Goal: Communication & Community: Share content

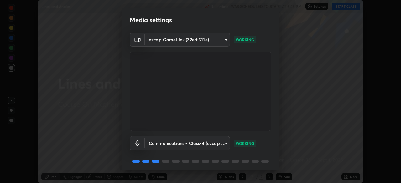
scroll to position [22, 0]
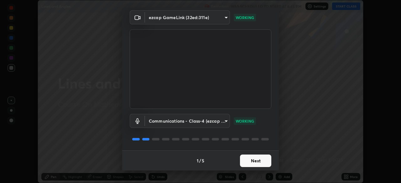
click at [253, 163] on button "Next" at bounding box center [255, 161] width 31 height 13
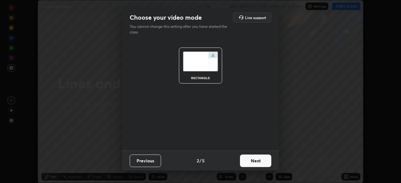
click at [258, 164] on button "Next" at bounding box center [255, 161] width 31 height 13
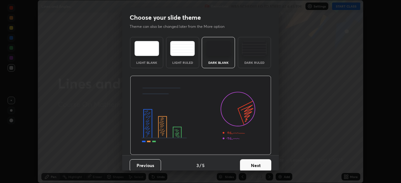
click at [258, 163] on button "Next" at bounding box center [255, 165] width 31 height 13
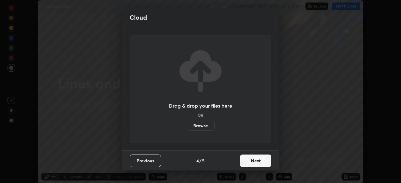
click at [255, 167] on button "Next" at bounding box center [255, 161] width 31 height 13
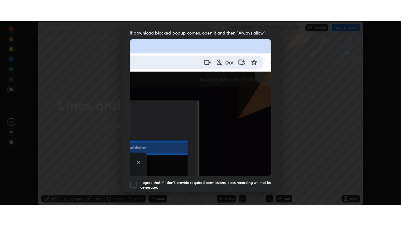
scroll to position [150, 0]
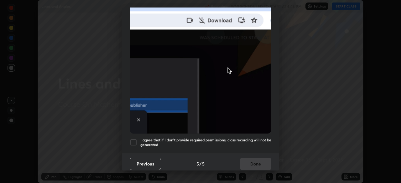
click at [133, 139] on div at bounding box center [134, 143] width 8 height 8
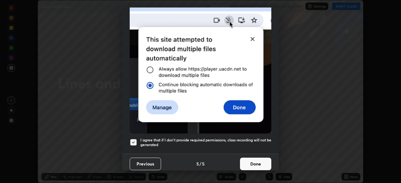
click at [253, 162] on button "Done" at bounding box center [255, 164] width 31 height 13
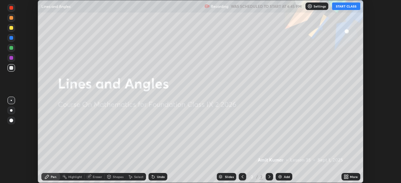
click at [346, 7] on button "START CLASS" at bounding box center [346, 7] width 28 height 8
click at [346, 179] on icon at bounding box center [345, 178] width 2 height 2
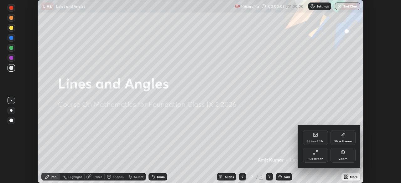
click at [318, 154] on div "Full screen" at bounding box center [315, 155] width 25 height 15
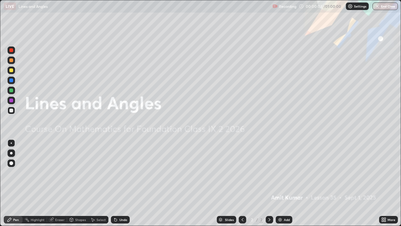
scroll to position [226, 401]
click at [286, 183] on div "Add" at bounding box center [287, 219] width 6 height 3
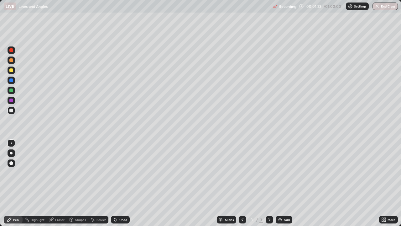
click at [122, 183] on div "Undo" at bounding box center [123, 219] width 8 height 3
click at [123, 183] on div "Undo" at bounding box center [123, 219] width 8 height 3
click at [123, 183] on div "Undo" at bounding box center [120, 220] width 19 height 8
click at [128, 183] on div "Undo" at bounding box center [120, 220] width 19 height 8
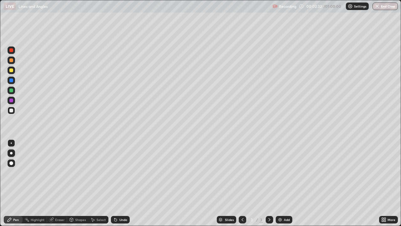
click at [123, 183] on div "Undo" at bounding box center [120, 220] width 19 height 8
click at [119, 183] on div "Undo" at bounding box center [123, 219] width 8 height 3
click at [286, 183] on div "Add" at bounding box center [287, 219] width 6 height 3
click at [123, 183] on div "Undo" at bounding box center [120, 220] width 19 height 8
click at [285, 183] on div "Add" at bounding box center [284, 220] width 17 height 8
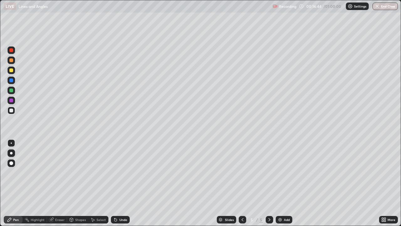
click at [122, 183] on div "Undo" at bounding box center [123, 219] width 8 height 3
click at [57, 183] on div "Eraser" at bounding box center [57, 220] width 20 height 8
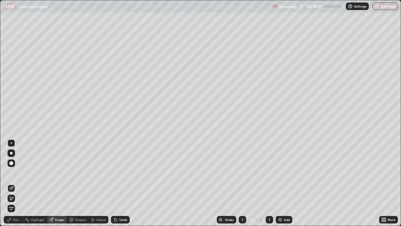
click at [16, 183] on div "Pen" at bounding box center [16, 219] width 6 height 3
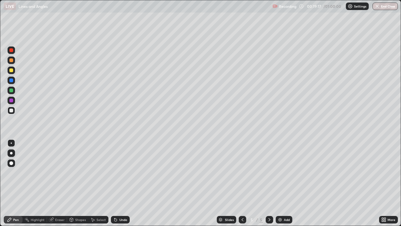
click at [121, 183] on div "Undo" at bounding box center [123, 219] width 8 height 3
click at [123, 183] on div "Undo" at bounding box center [120, 220] width 19 height 8
click at [121, 183] on div "Undo" at bounding box center [120, 220] width 19 height 8
click at [122, 183] on div "Undo" at bounding box center [123, 219] width 8 height 3
click at [123, 183] on div "Undo" at bounding box center [123, 219] width 8 height 3
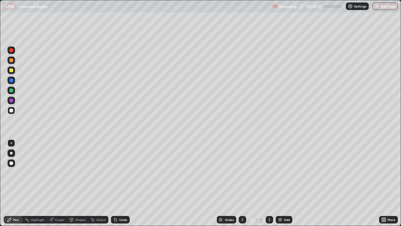
click at [122, 183] on div "Undo" at bounding box center [120, 220] width 19 height 8
click at [122, 183] on div "Undo" at bounding box center [123, 219] width 8 height 3
click at [122, 183] on div "Undo" at bounding box center [120, 220] width 19 height 8
click at [123, 183] on div "Undo" at bounding box center [120, 220] width 19 height 8
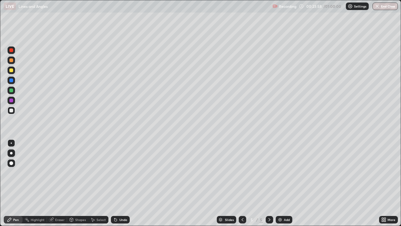
click at [14, 183] on div "Pen" at bounding box center [16, 219] width 6 height 3
click at [57, 183] on div "Eraser" at bounding box center [59, 219] width 9 height 3
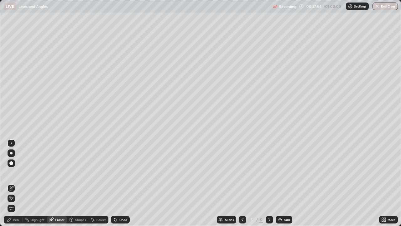
click at [14, 183] on div "Pen" at bounding box center [16, 219] width 6 height 3
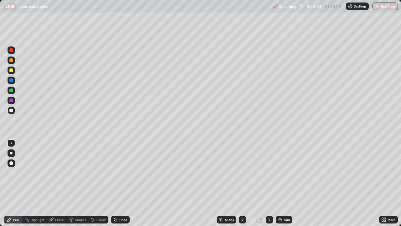
click at [284, 183] on div "Add" at bounding box center [287, 219] width 6 height 3
click at [120, 183] on div "Undo" at bounding box center [123, 219] width 8 height 3
click at [119, 183] on div "Undo" at bounding box center [123, 219] width 8 height 3
click at [121, 183] on div "Undo" at bounding box center [123, 219] width 8 height 3
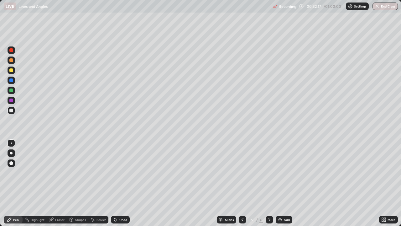
click at [122, 183] on div "Undo" at bounding box center [123, 219] width 8 height 3
click at [122, 183] on div "Undo" at bounding box center [120, 220] width 19 height 8
click at [122, 183] on div "Undo" at bounding box center [123, 219] width 8 height 3
click at [123, 183] on div "Undo" at bounding box center [123, 219] width 8 height 3
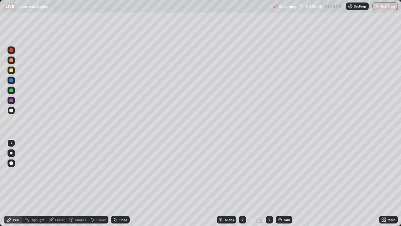
click at [122, 183] on div "Undo" at bounding box center [123, 219] width 8 height 3
click at [122, 183] on div "Undo" at bounding box center [120, 220] width 19 height 8
click at [123, 183] on div "Undo" at bounding box center [123, 219] width 8 height 3
click at [125, 183] on div "Undo" at bounding box center [120, 220] width 19 height 8
click at [283, 183] on div "Add" at bounding box center [284, 220] width 17 height 8
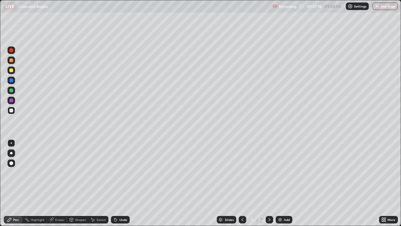
click at [120, 183] on div "Undo" at bounding box center [123, 219] width 8 height 3
click at [58, 183] on div "Eraser" at bounding box center [59, 219] width 9 height 3
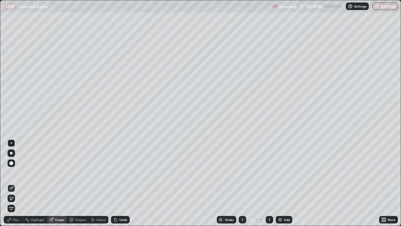
click at [16, 183] on div "Pen" at bounding box center [16, 219] width 6 height 3
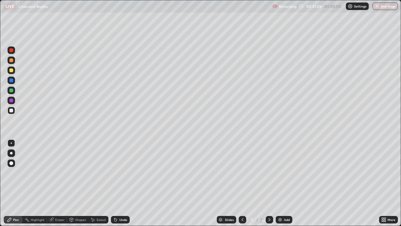
click at [118, 183] on div "Undo" at bounding box center [120, 220] width 19 height 8
click at [123, 183] on div "Undo" at bounding box center [123, 219] width 8 height 3
click at [123, 183] on div "Undo" at bounding box center [120, 220] width 19 height 8
click at [122, 183] on div "Undo" at bounding box center [120, 220] width 19 height 8
click at [58, 183] on div "Eraser" at bounding box center [59, 219] width 9 height 3
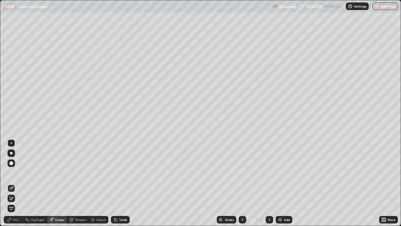
click at [17, 183] on div "Pen" at bounding box center [13, 220] width 19 height 8
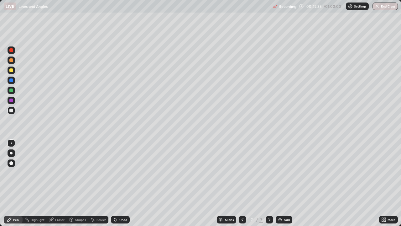
click at [295, 12] on div "Recording" at bounding box center [285, 6] width 24 height 12
click at [120, 183] on div "Undo" at bounding box center [120, 220] width 19 height 8
click at [121, 183] on div "Undo" at bounding box center [120, 220] width 19 height 8
click at [122, 183] on div "Undo" at bounding box center [123, 219] width 8 height 3
click at [61, 183] on div "Eraser" at bounding box center [59, 219] width 9 height 3
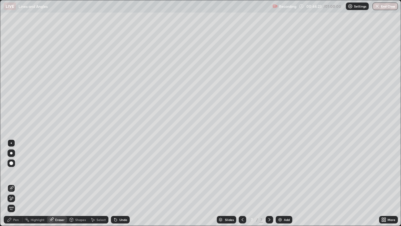
click at [16, 183] on div "Pen" at bounding box center [16, 219] width 6 height 3
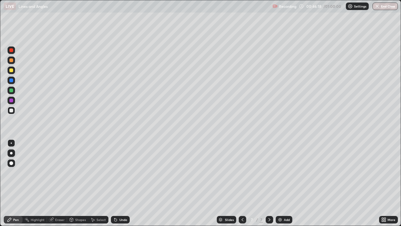
click at [387, 8] on button "End Class" at bounding box center [385, 7] width 25 height 8
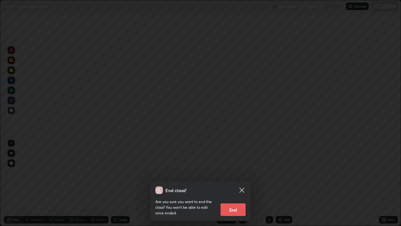
click at [239, 183] on button "End" at bounding box center [233, 209] width 25 height 13
